Goal: Navigation & Orientation: Go to known website

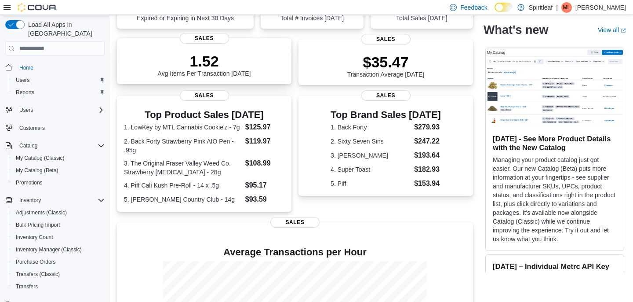
scroll to position [49, 0]
